Goal: Transaction & Acquisition: Subscribe to service/newsletter

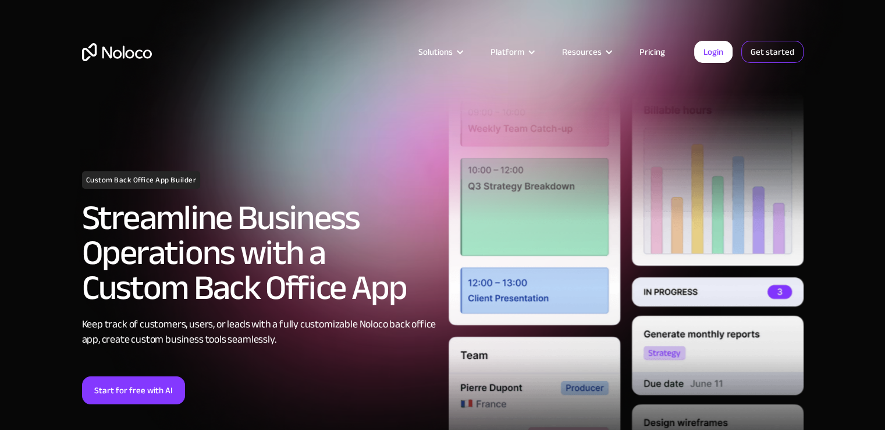
click at [778, 56] on link "Get started" at bounding box center [773, 52] width 62 height 22
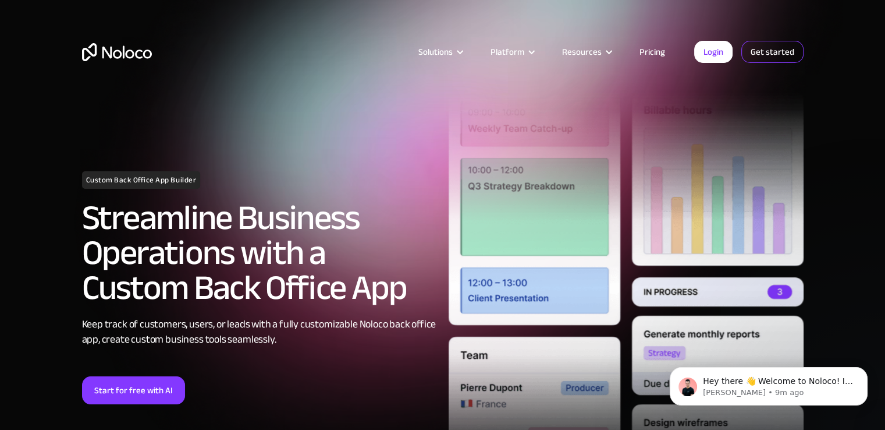
click at [768, 50] on link "Get started" at bounding box center [773, 52] width 62 height 22
click at [760, 48] on link "Get started" at bounding box center [773, 52] width 62 height 22
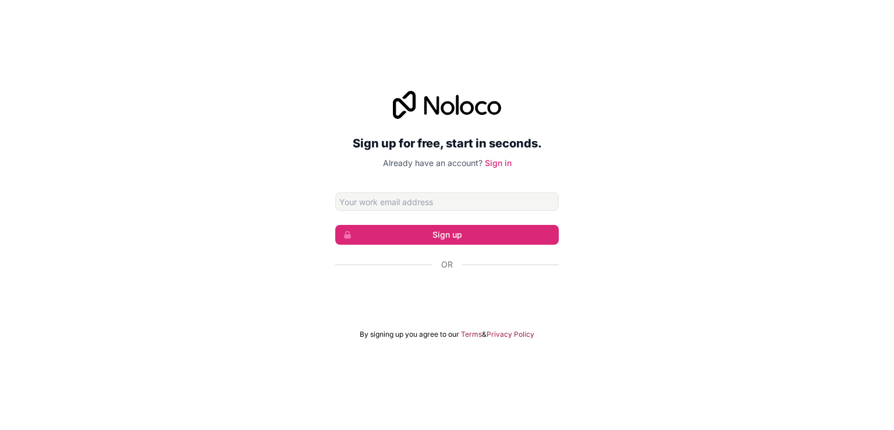
click at [459, 198] on input "Email address" at bounding box center [447, 201] width 224 height 19
click at [466, 229] on button "Sign up" at bounding box center [447, 235] width 224 height 20
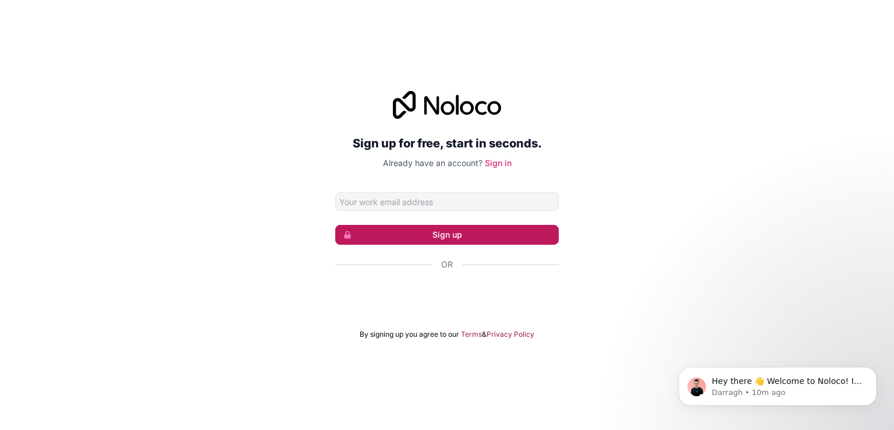
drag, startPoint x: 517, startPoint y: 239, endPoint x: 538, endPoint y: 235, distance: 21.5
click at [538, 235] on button "Sign up" at bounding box center [447, 235] width 224 height 20
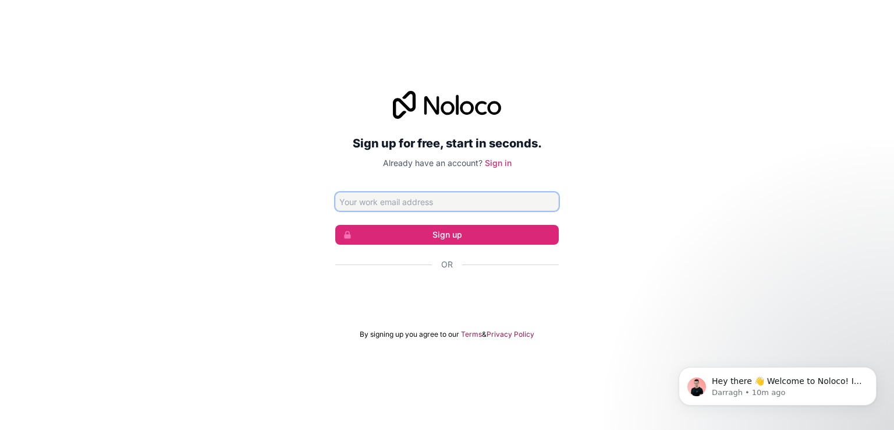
click at [435, 205] on input "Email address" at bounding box center [447, 201] width 224 height 19
type input "suhayb18ahmed@gmail.com"
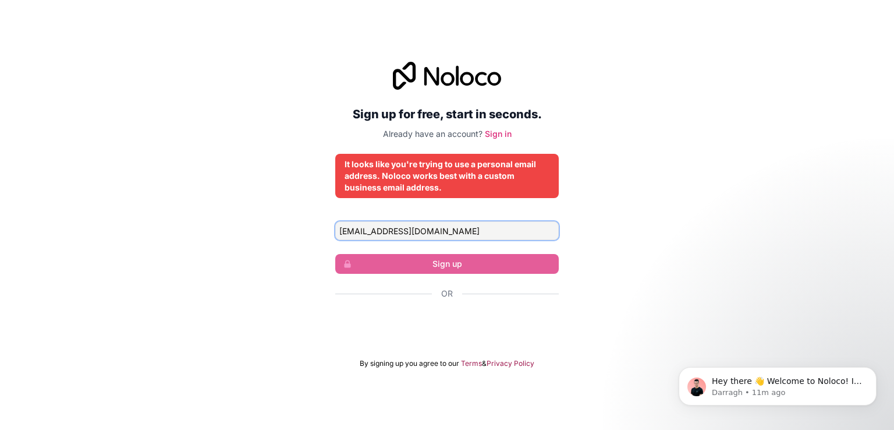
click at [480, 235] on input "suhayb18ahmed@gmail.com" at bounding box center [447, 230] width 224 height 19
